Goal: Transaction & Acquisition: Obtain resource

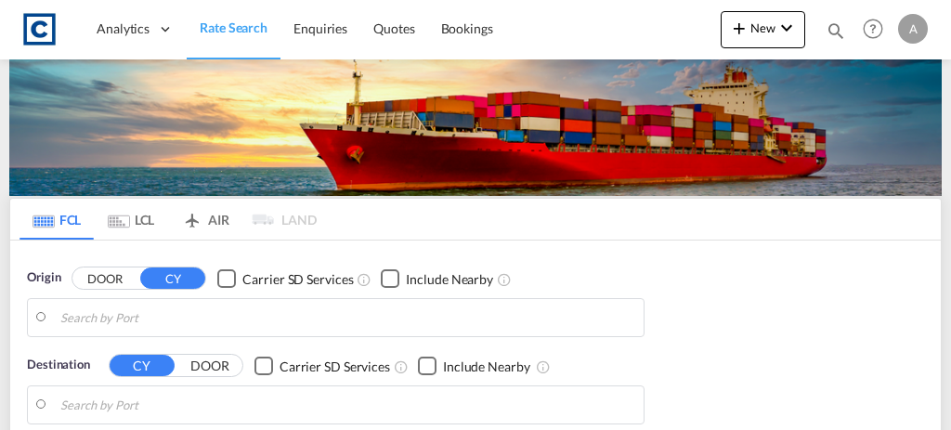
type input "GB-LE67, [GEOGRAPHIC_DATA]"
type input "[GEOGRAPHIC_DATA], PKKHI"
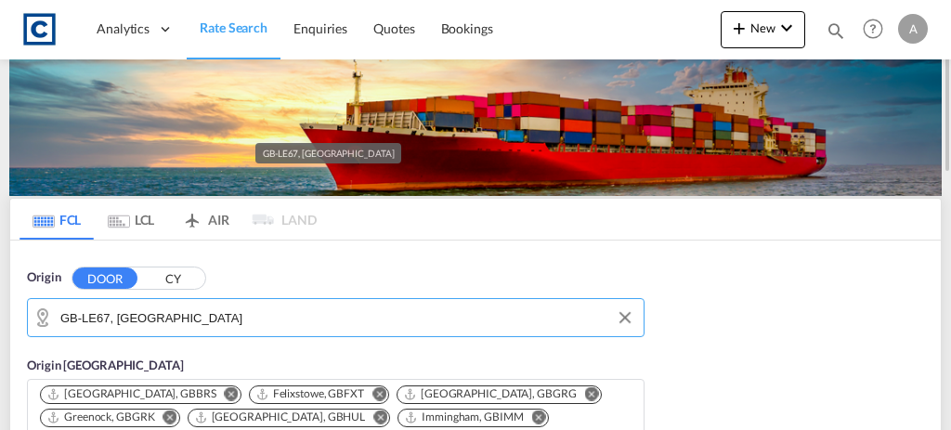
click at [298, 314] on input "GB-LE67, [GEOGRAPHIC_DATA]" at bounding box center [347, 318] width 574 height 28
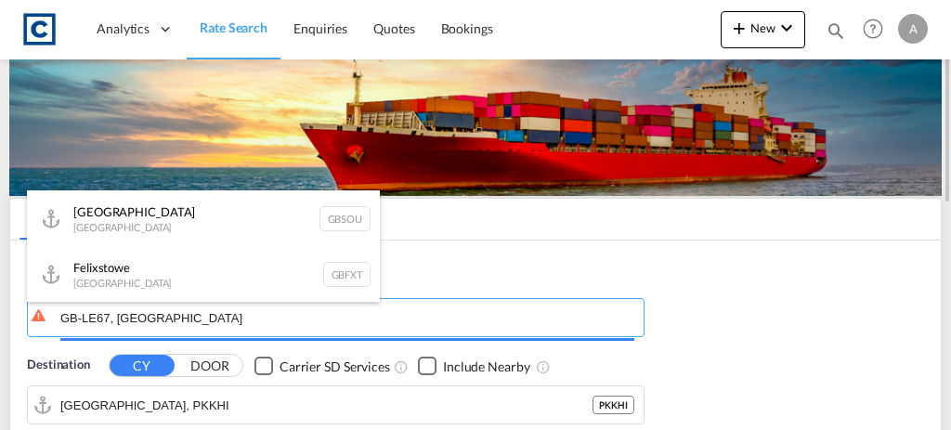
type input "GB-LE67, [GEOGRAPHIC_DATA]"
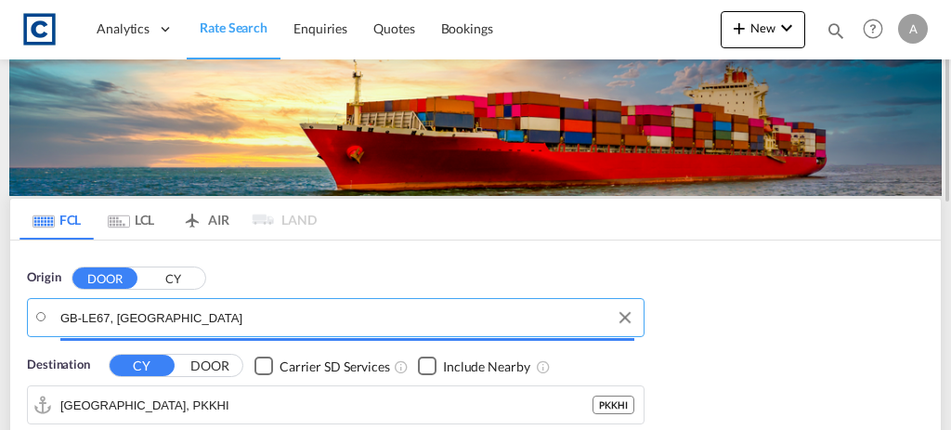
click at [298, 314] on input "GB-LE67, [GEOGRAPHIC_DATA]" at bounding box center [347, 318] width 574 height 28
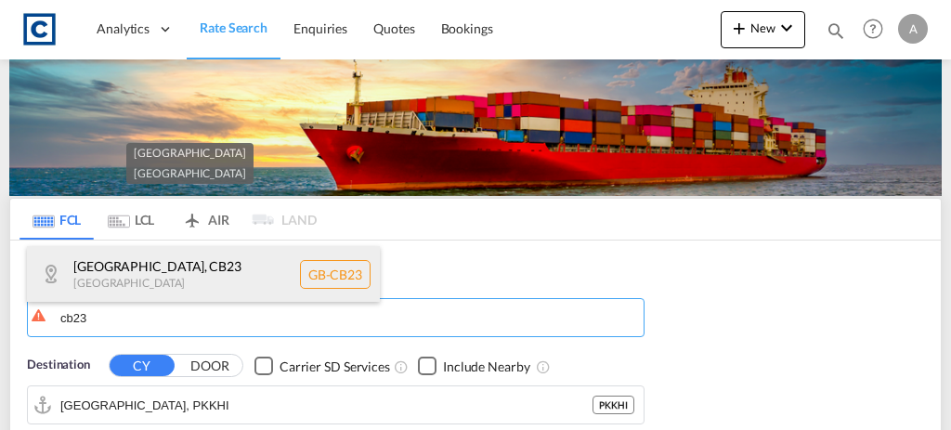
click at [250, 295] on div "[GEOGRAPHIC_DATA] [GEOGRAPHIC_DATA]-[GEOGRAPHIC_DATA]" at bounding box center [203, 274] width 353 height 56
type input "GB-CB23, [GEOGRAPHIC_DATA]"
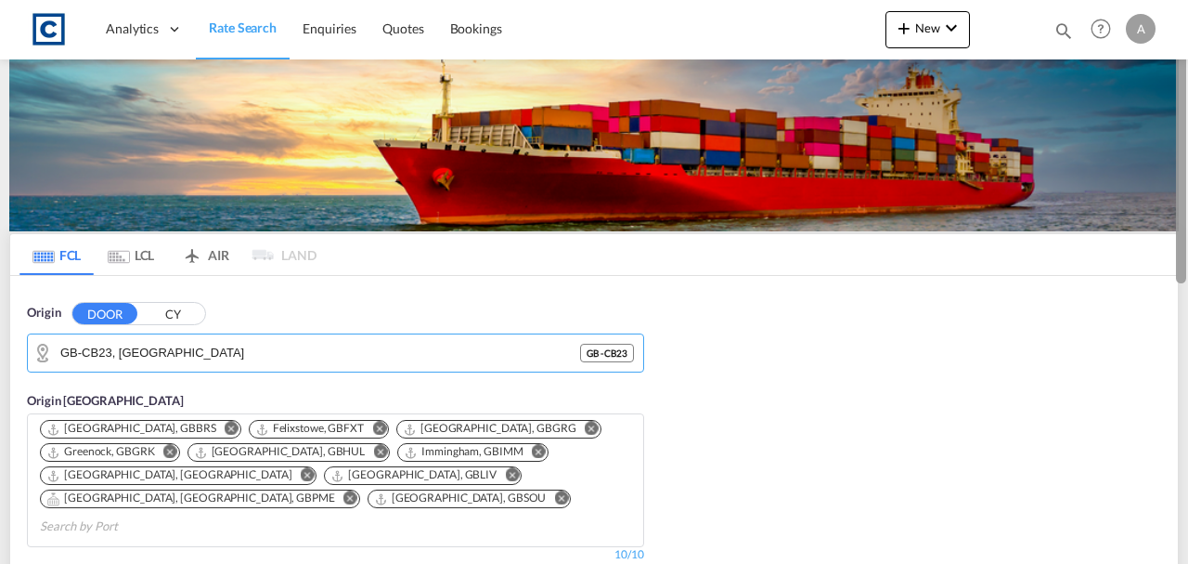
click at [950, 131] on div at bounding box center [1181, 143] width 10 height 279
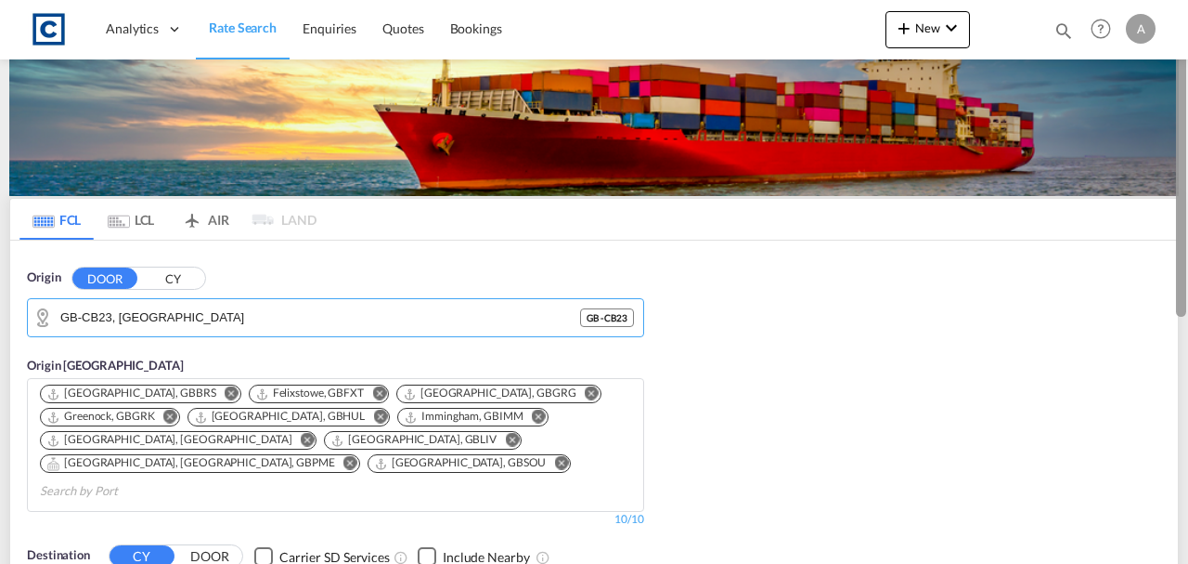
drag, startPoint x: 1186, startPoint y: 131, endPoint x: 1187, endPoint y: 154, distance: 23.2
click at [950, 154] on div at bounding box center [1187, 293] width 4 height 556
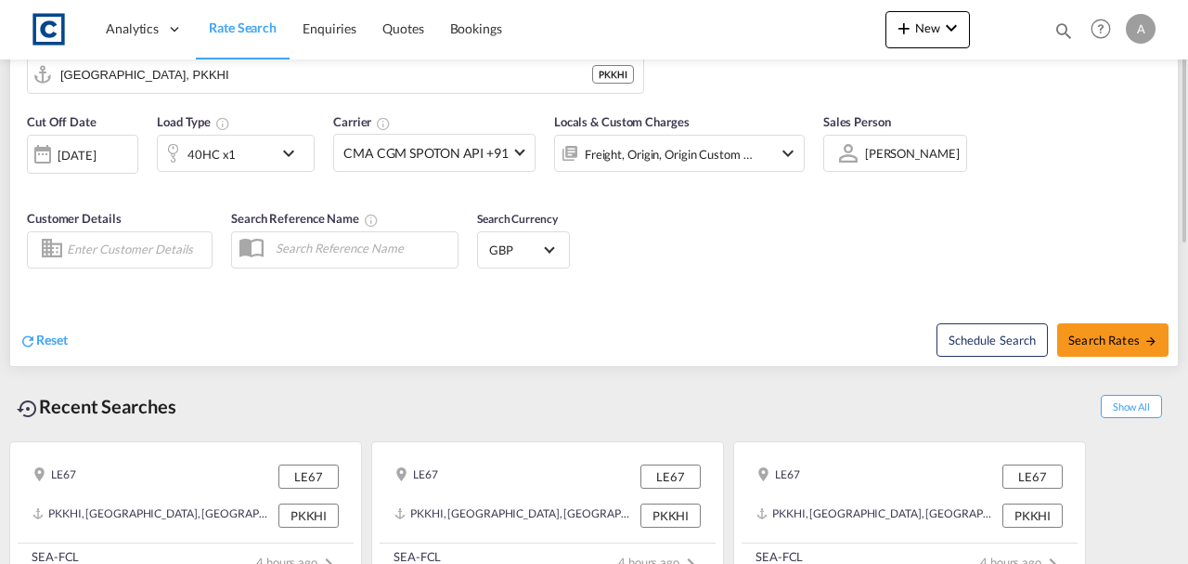
scroll to position [344, 0]
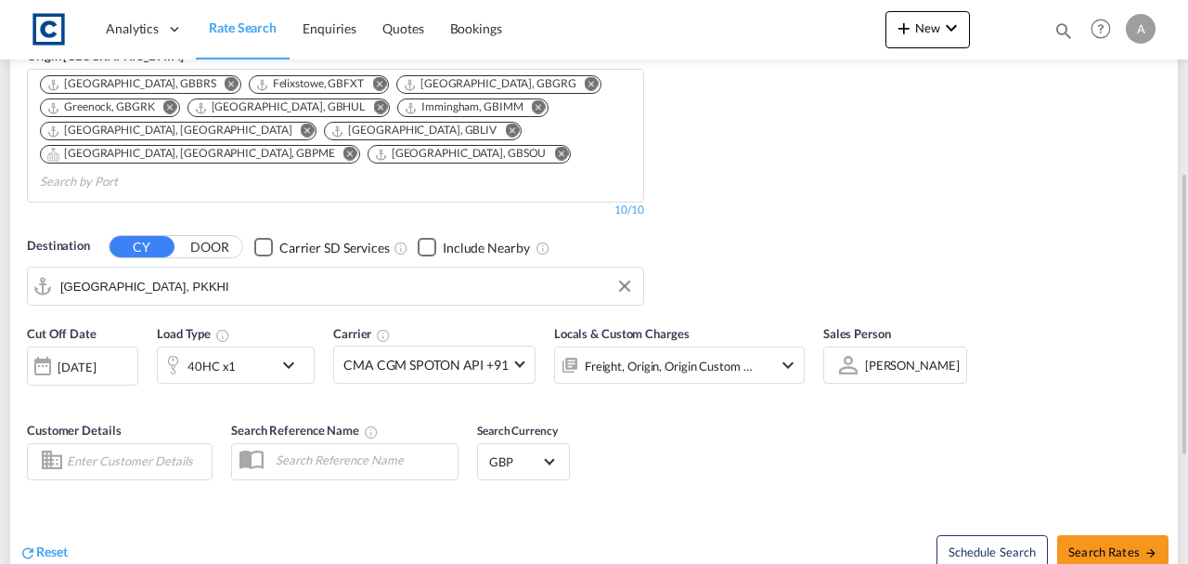
click at [533, 272] on input "[GEOGRAPHIC_DATA], PKKHI" at bounding box center [347, 286] width 574 height 28
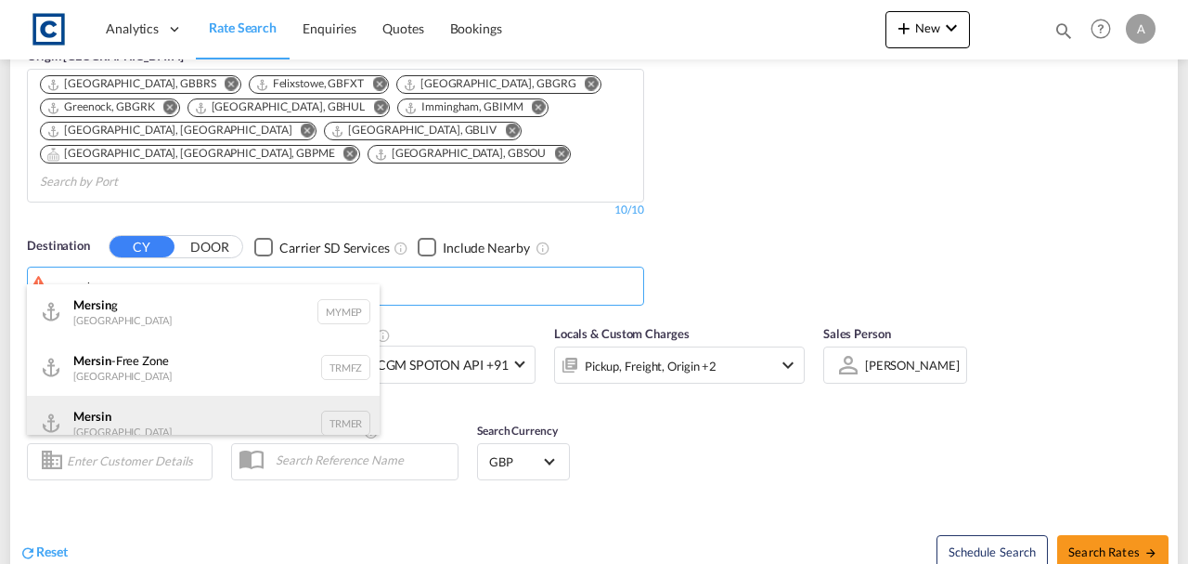
click at [175, 417] on div "Mersin [GEOGRAPHIC_DATA] TRMER" at bounding box center [203, 424] width 353 height 56
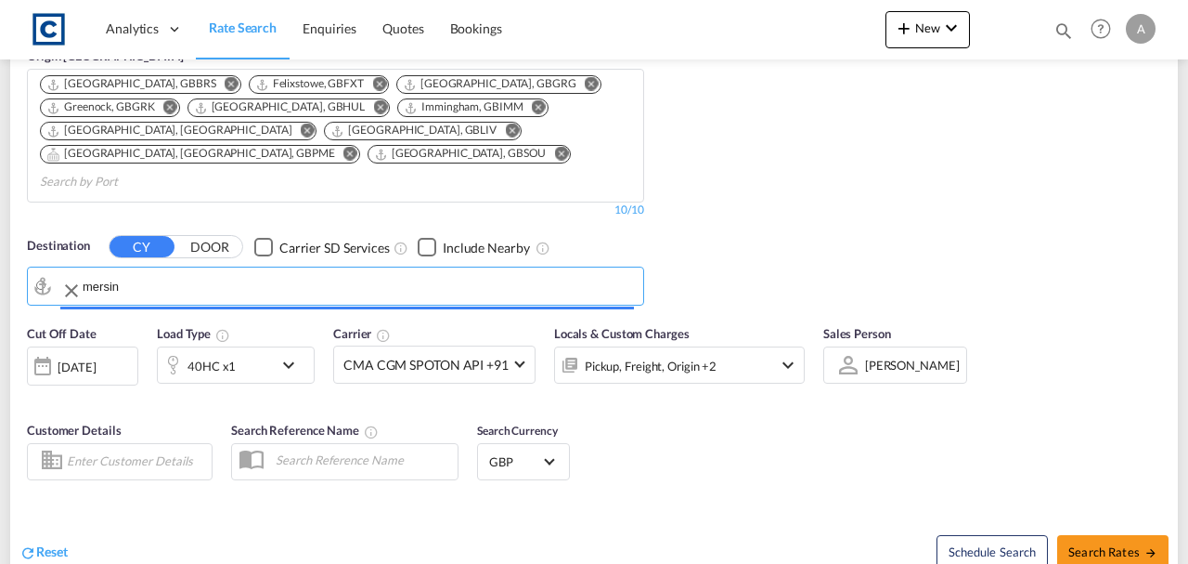
type input "Mersin, TRMER"
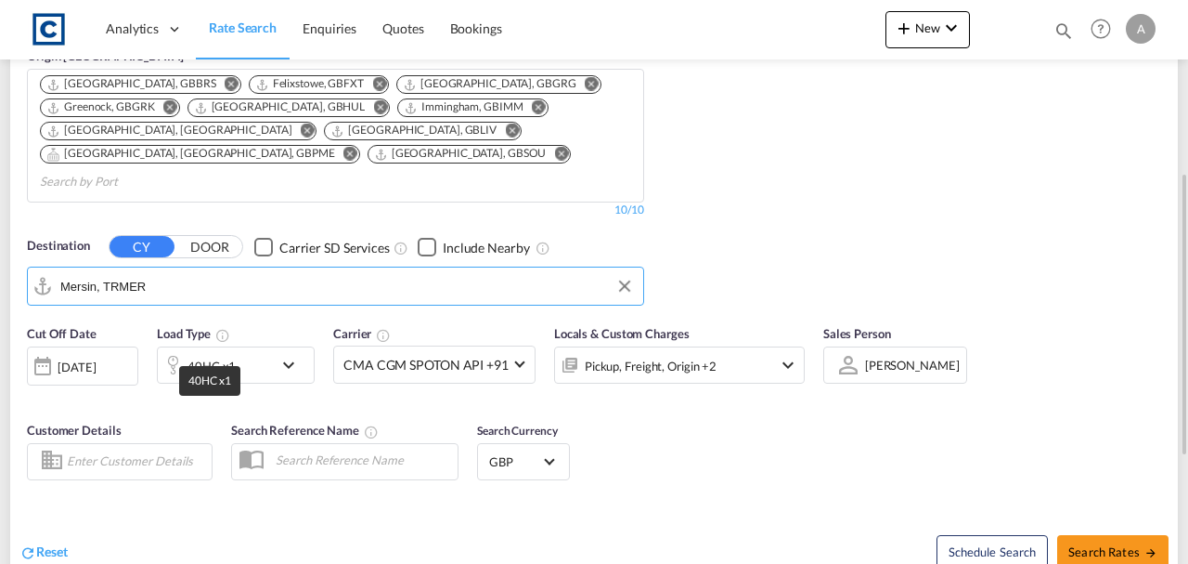
click at [203, 353] on div "40HC x1" at bounding box center [212, 366] width 48 height 26
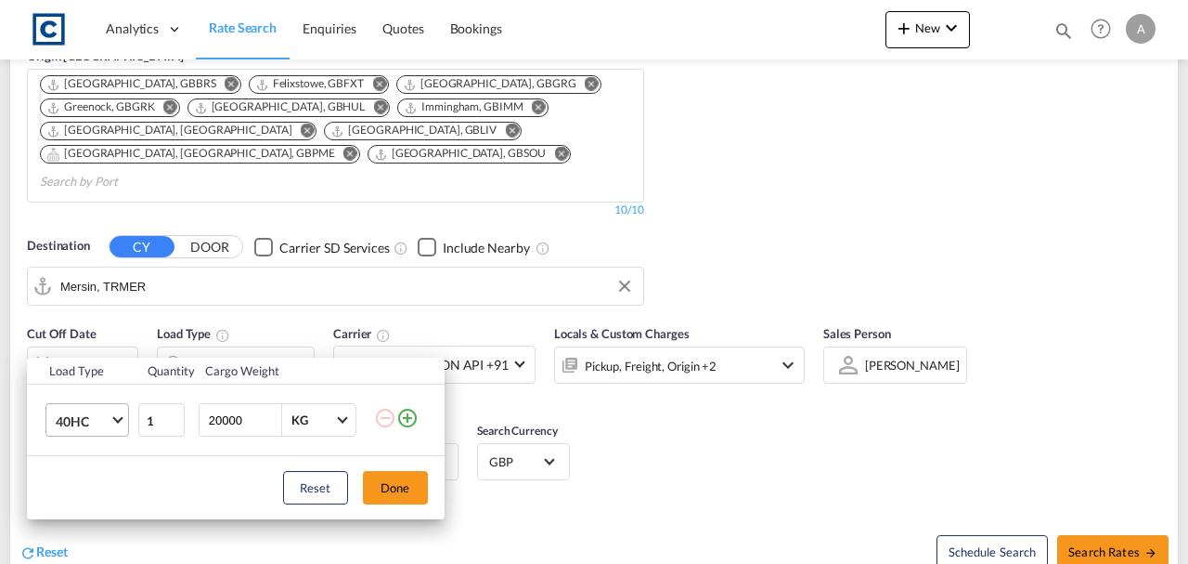
click at [98, 418] on span "40HC" at bounding box center [83, 421] width 54 height 19
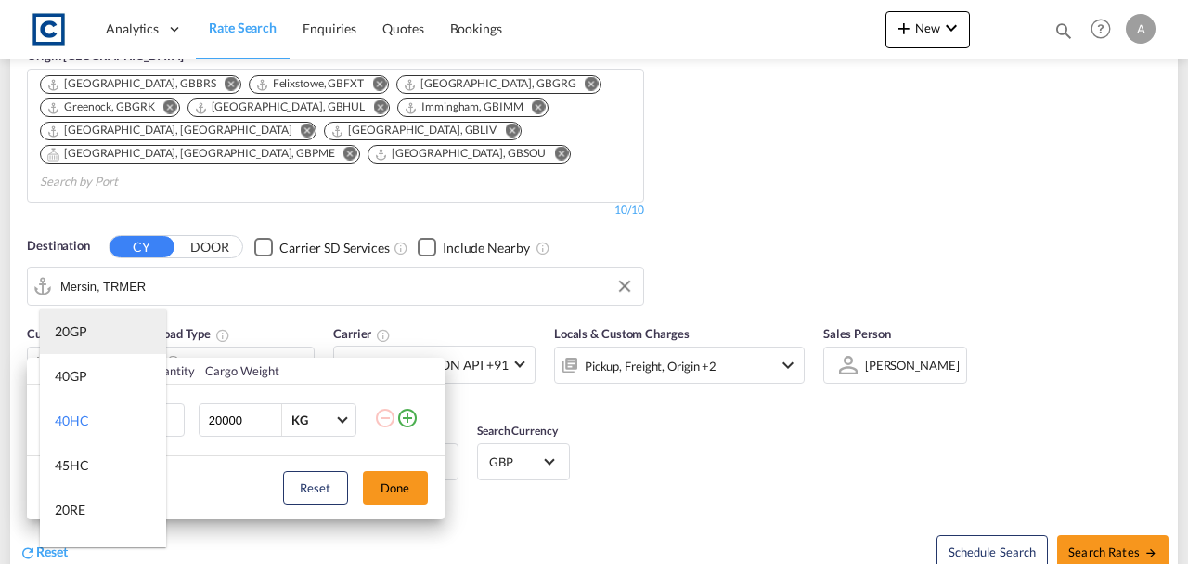
click at [58, 324] on div "20GP" at bounding box center [71, 331] width 32 height 19
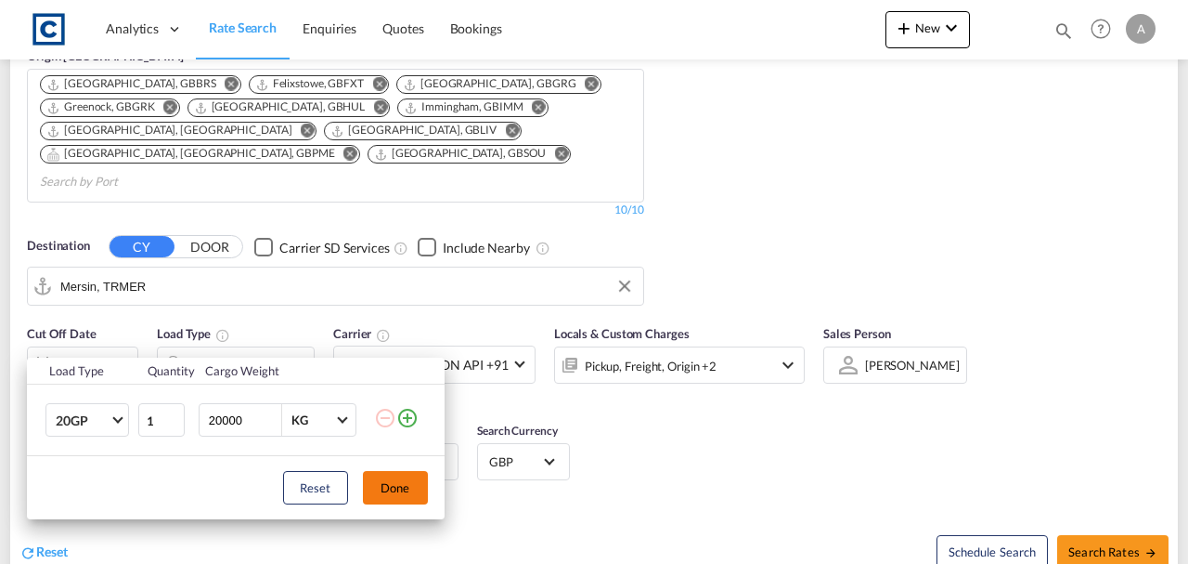
click at [391, 429] on button "Done" at bounding box center [395, 487] width 65 height 33
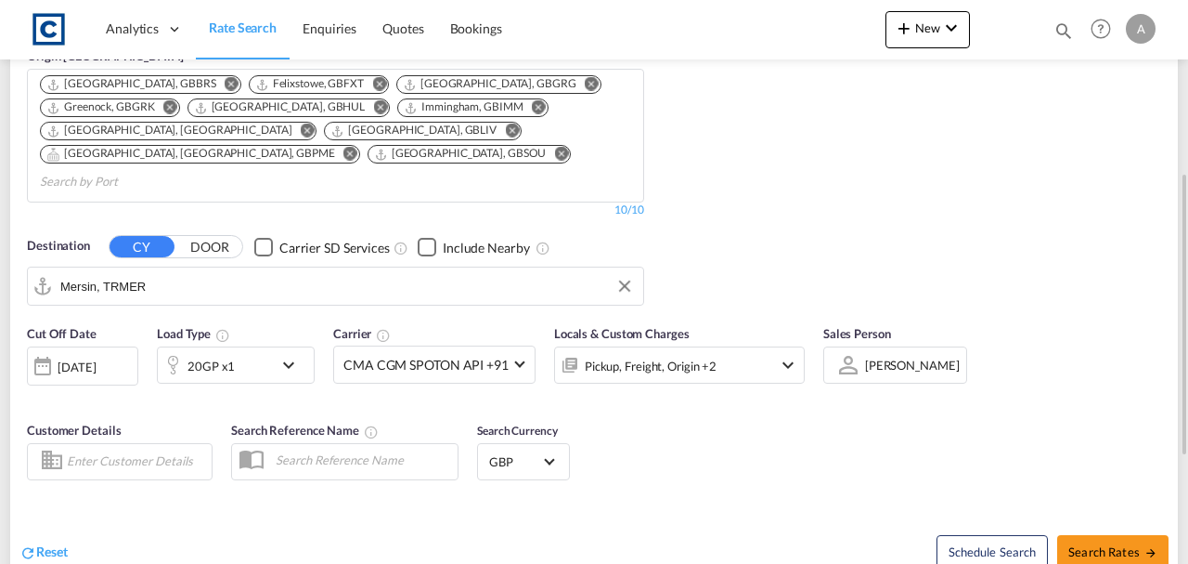
click at [749, 346] on div "Pickup, Freight, Origin +2" at bounding box center [654, 364] width 199 height 37
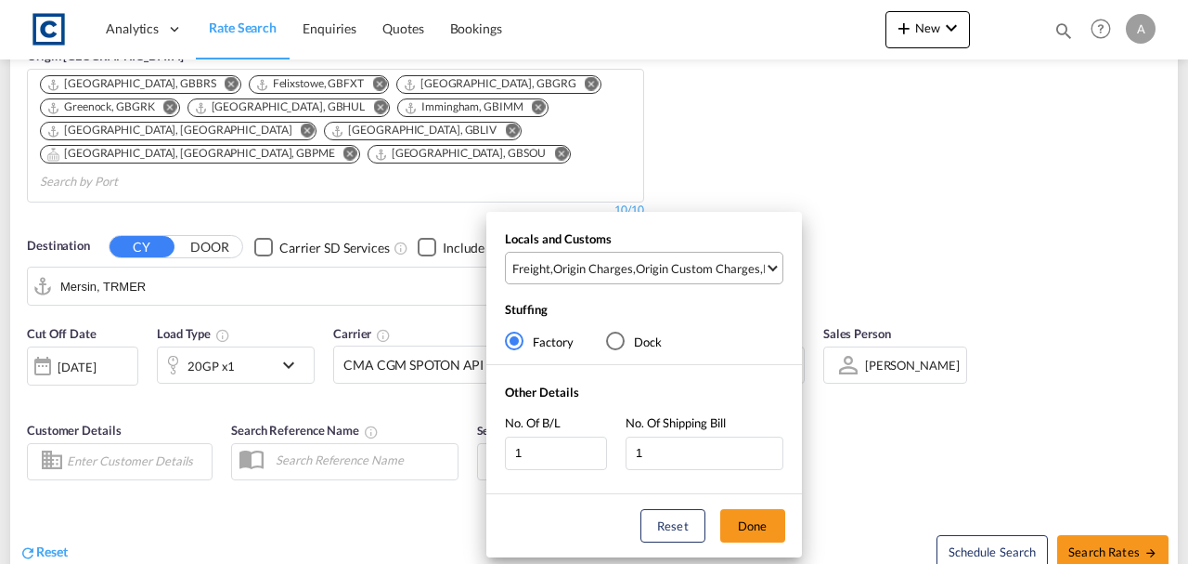
click at [693, 283] on md-select-value "Freight , Origin Charges , Origin Custom Charges , Pickup Charges" at bounding box center [647, 268] width 272 height 31
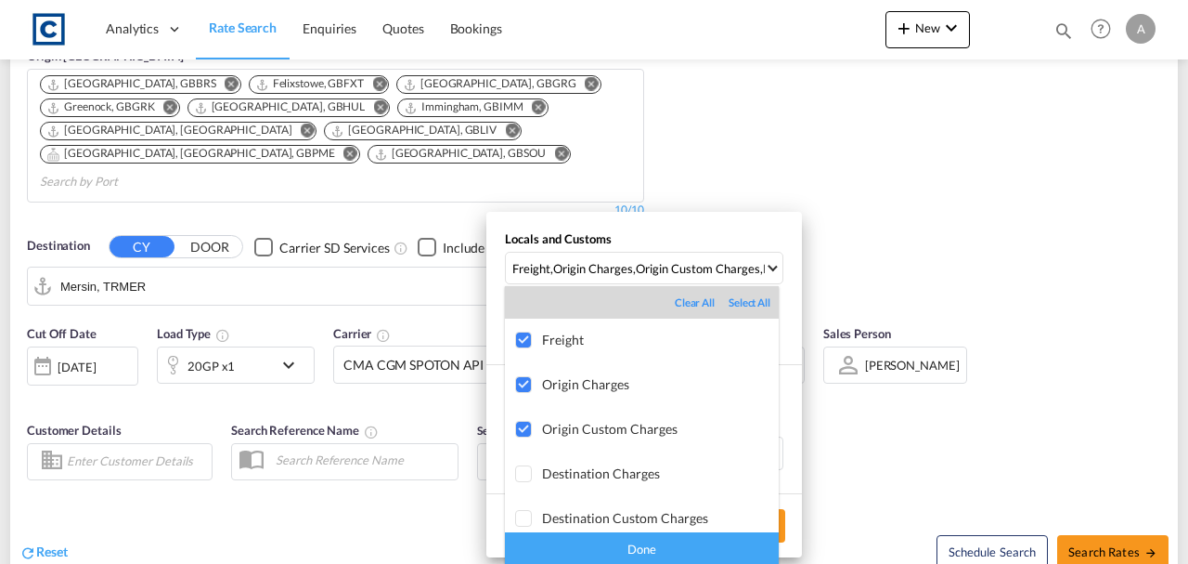
click at [705, 429] on div "Done" at bounding box center [642, 548] width 274 height 32
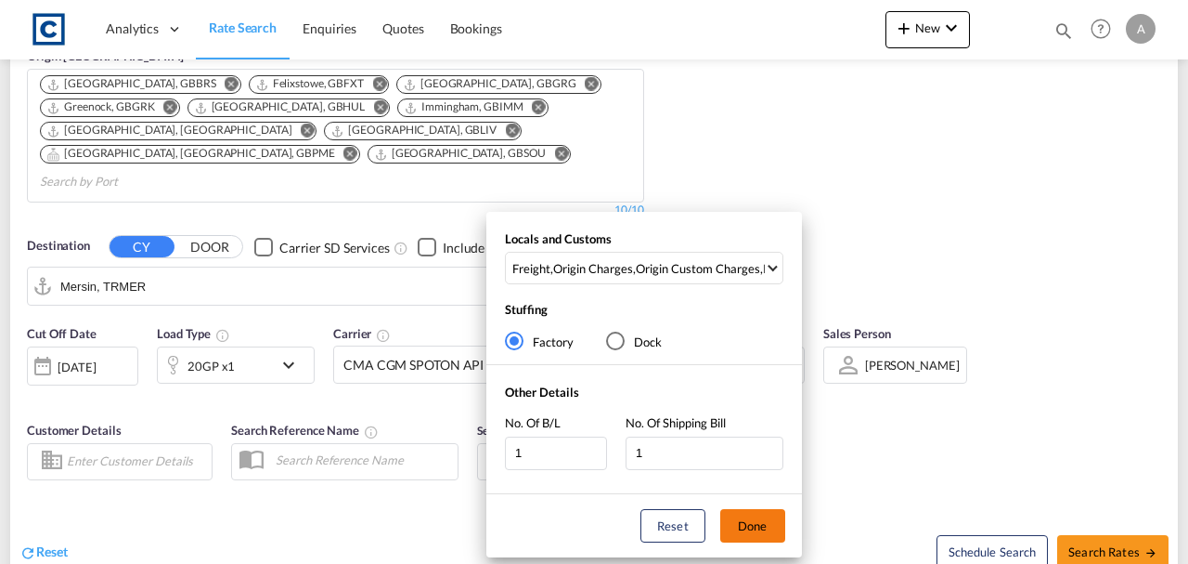
click at [750, 429] on button "Done" at bounding box center [752, 525] width 65 height 33
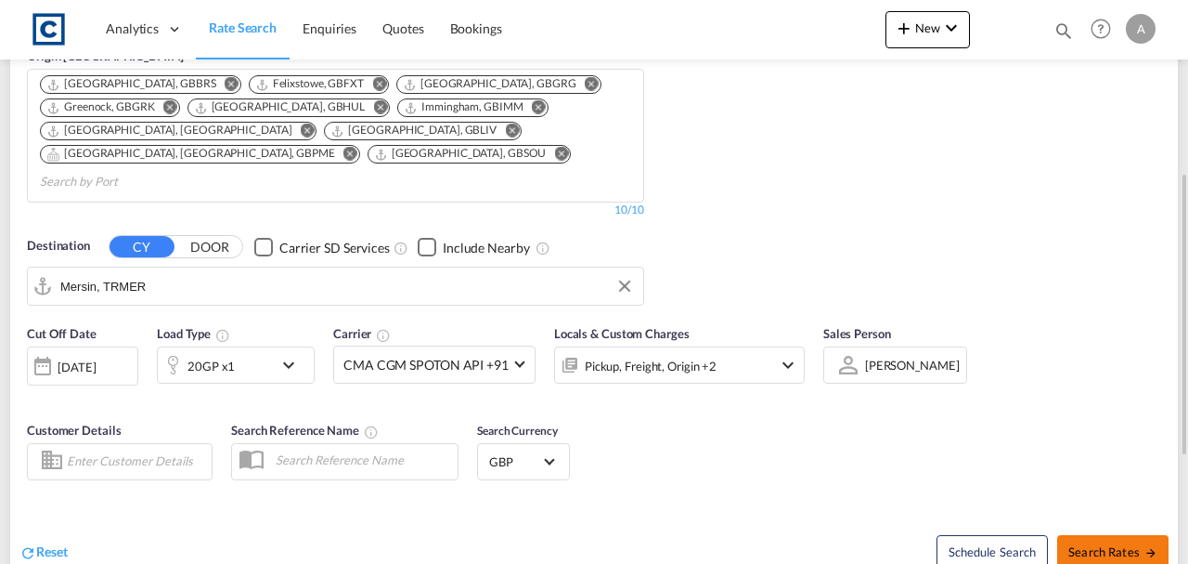
click at [950, 429] on button "Search Rates" at bounding box center [1112, 551] width 111 height 33
type input "CB23 to TRMER / [DATE]"
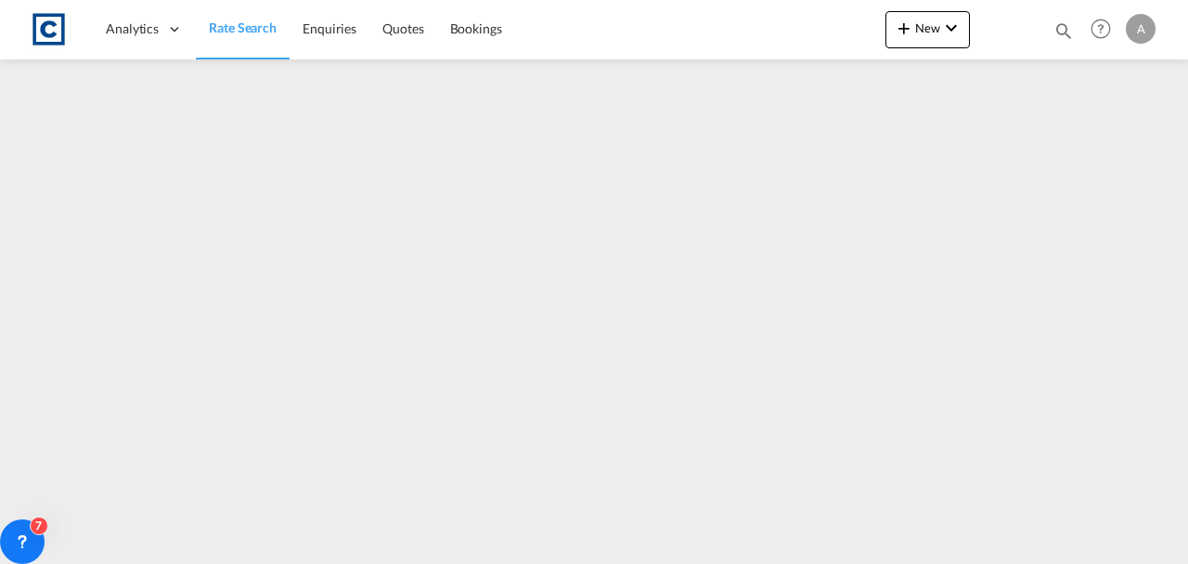
scroll to position [35, 14]
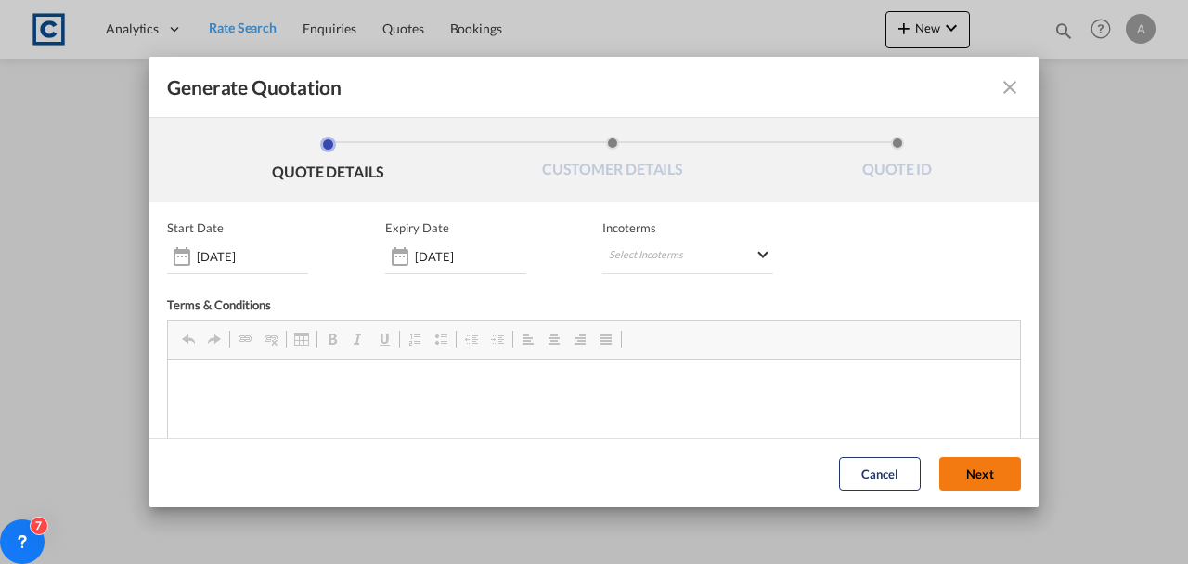
click at [950, 429] on button "Next" at bounding box center [981, 472] width 82 height 33
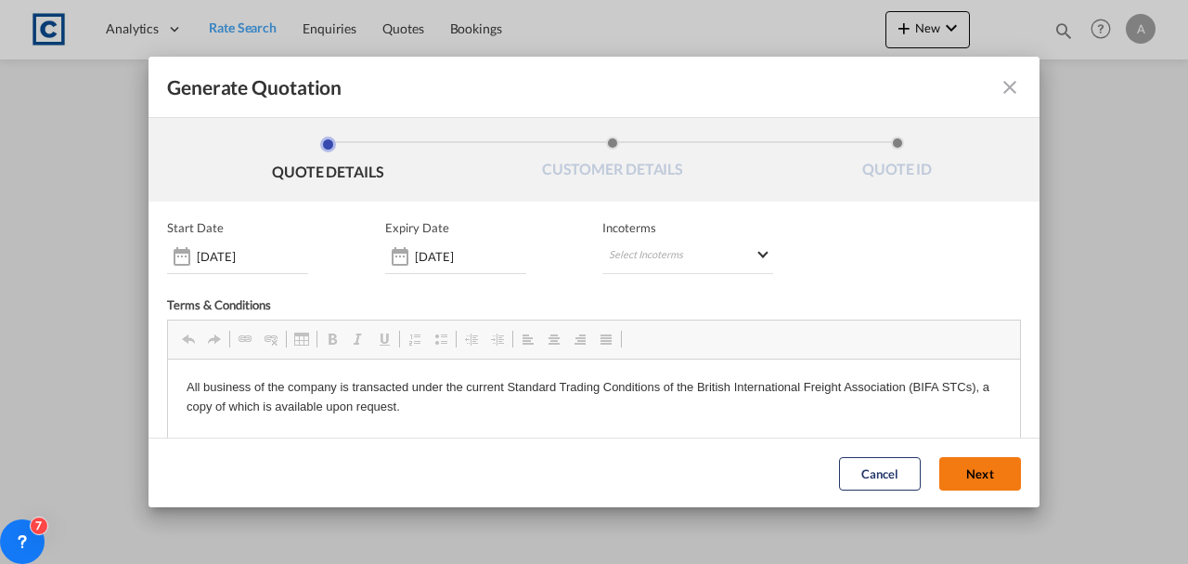
scroll to position [0, 0]
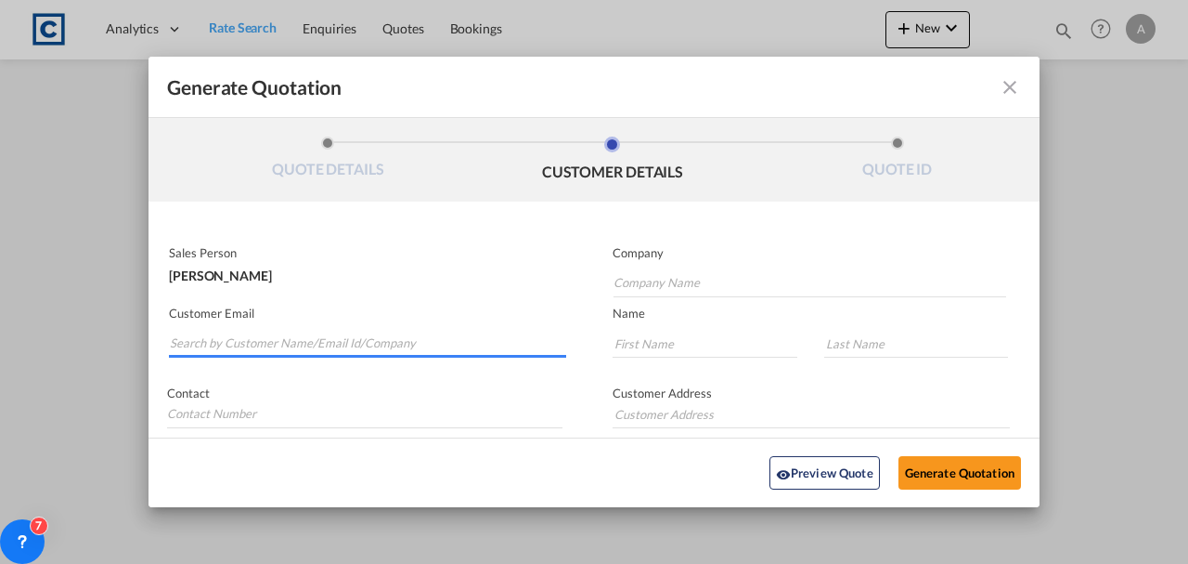
click at [214, 343] on input "Search by Customer Name/Email Id/Company" at bounding box center [368, 344] width 396 height 28
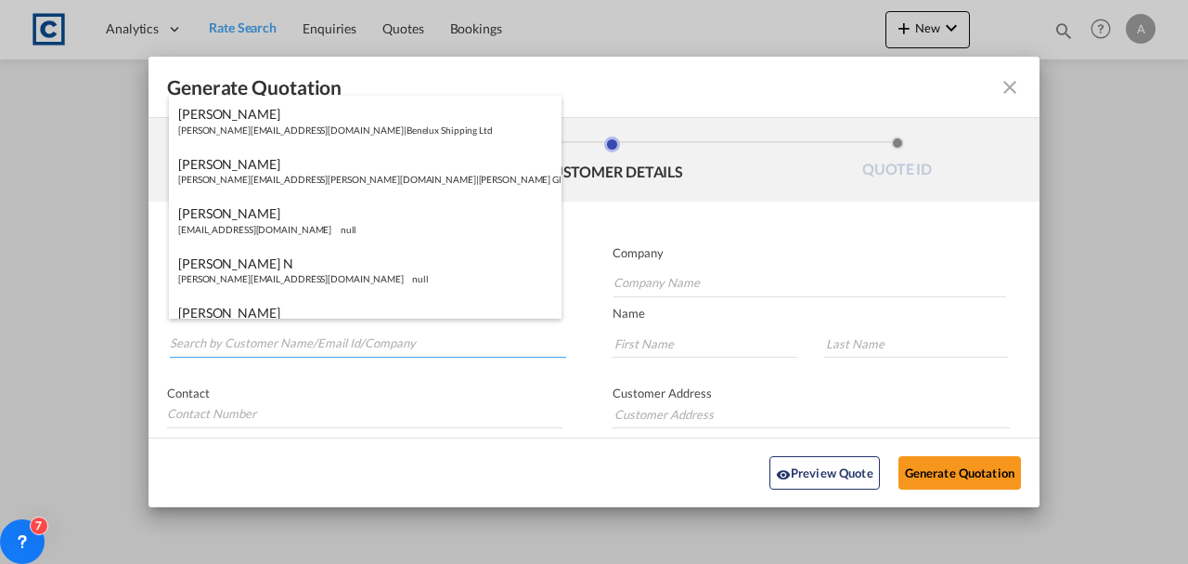
paste input "[PERSON_NAME][EMAIL_ADDRESS][DOMAIN_NAME]"
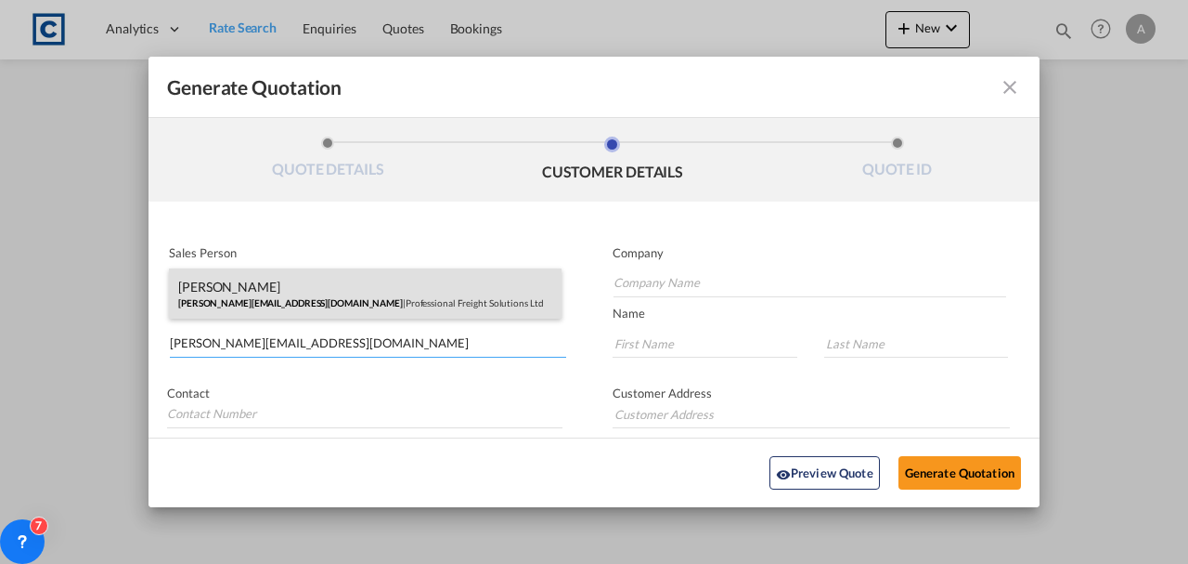
type input "[PERSON_NAME][EMAIL_ADDRESS][DOMAIN_NAME]"
click at [344, 296] on div "[PERSON_NAME] [PERSON_NAME][EMAIL_ADDRESS][DOMAIN_NAME] | Professional Freight …" at bounding box center [365, 293] width 393 height 50
type input "Professional Freight Solutions Ltd"
type input "[PERSON_NAME]"
type input "Sanger"
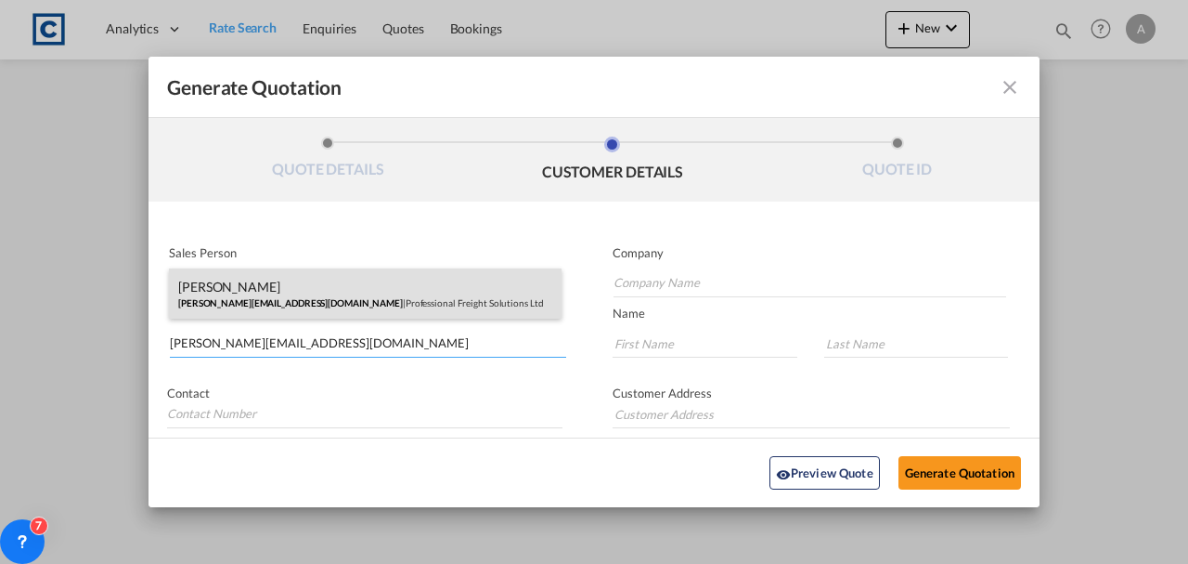
type input "[STREET_ADDRESS]"
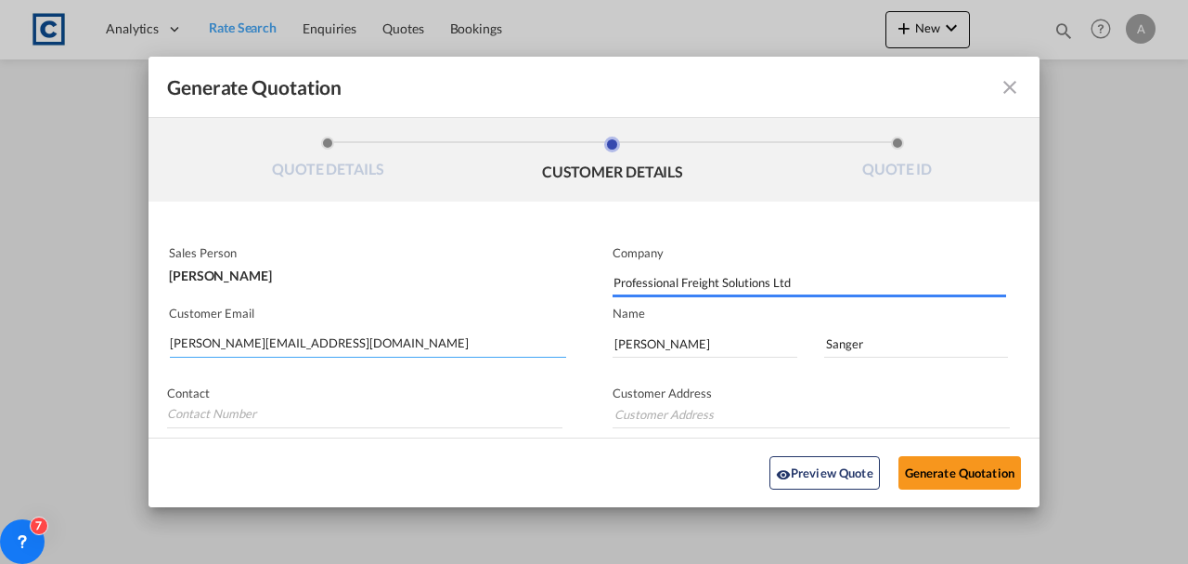
type input "[STREET_ADDRESS]"
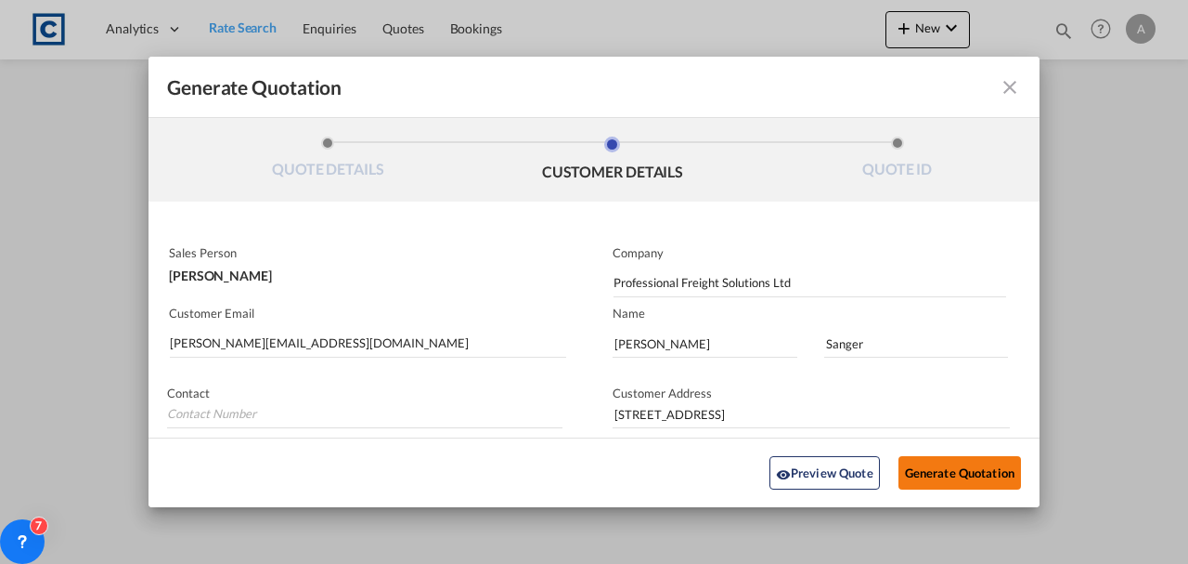
click at [950, 429] on button "Generate Quotation" at bounding box center [960, 472] width 123 height 33
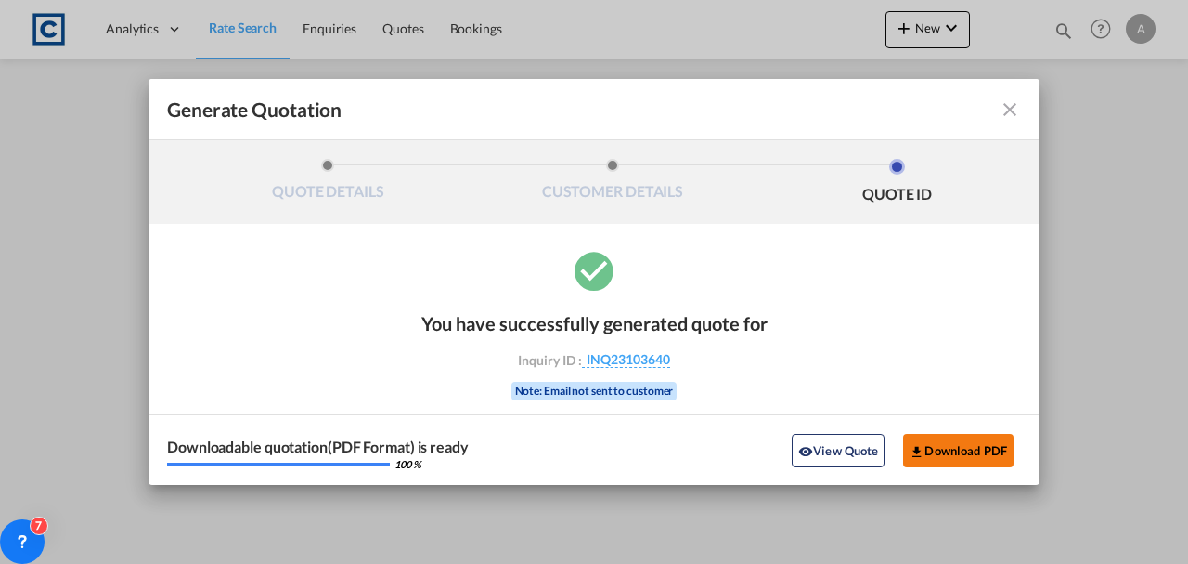
click at [943, 429] on button "Download PDF" at bounding box center [958, 450] width 110 height 33
